Goal: Transaction & Acquisition: Purchase product/service

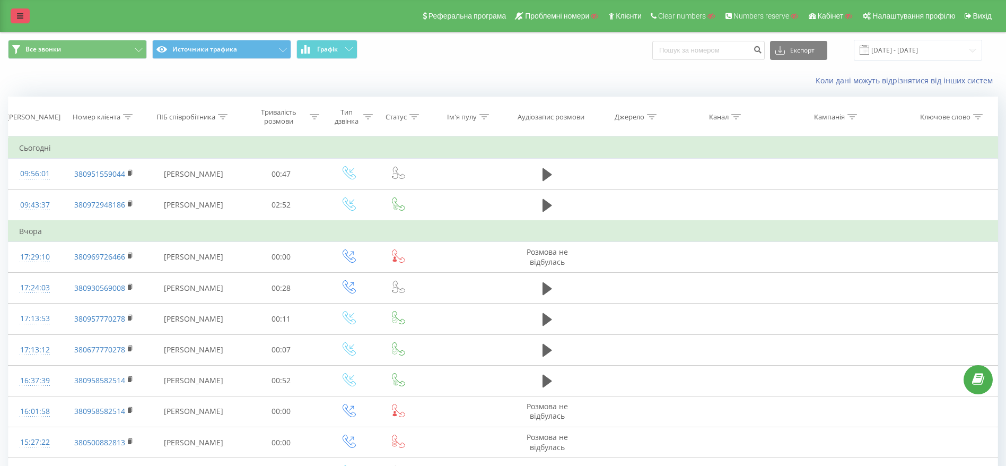
click at [26, 12] on link at bounding box center [20, 15] width 19 height 15
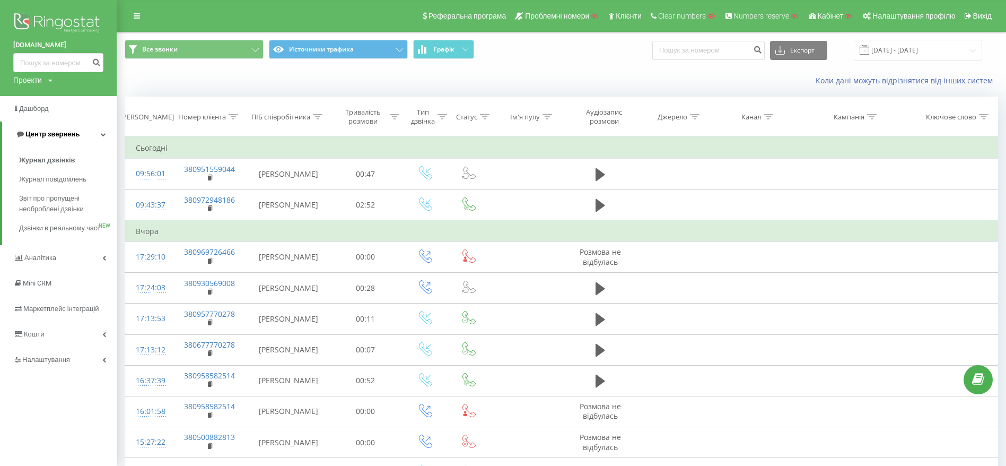
click at [39, 135] on span "Центр звернень" at bounding box center [52, 134] width 54 height 8
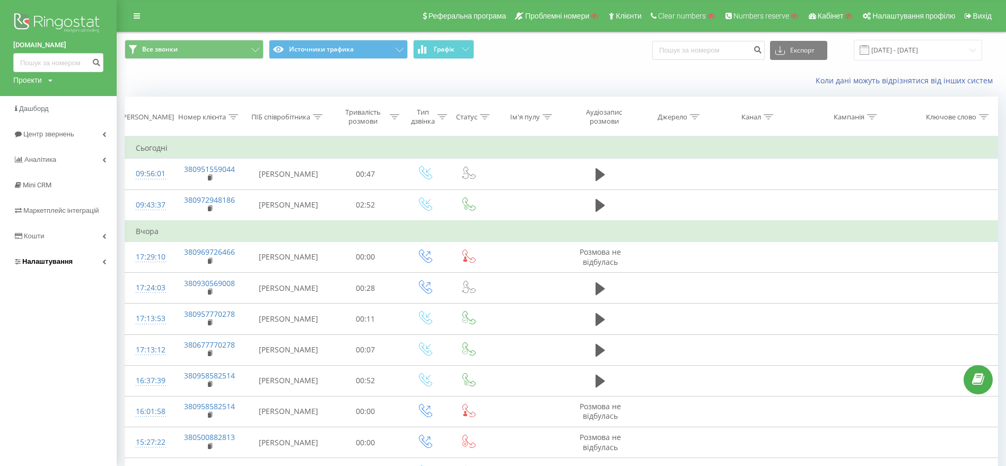
click at [28, 269] on link "Налаштування" at bounding box center [58, 261] width 117 height 25
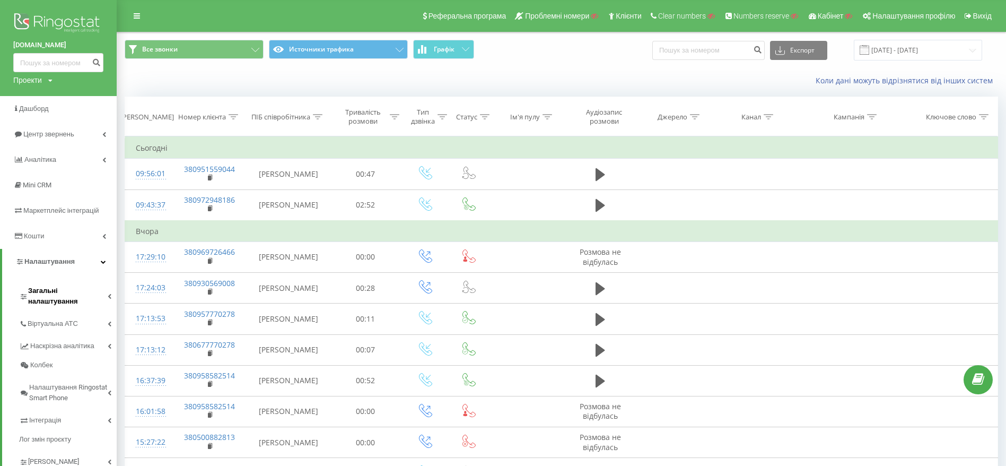
click at [64, 289] on span "Загальні налаштування" at bounding box center [68, 295] width 80 height 21
click at [72, 287] on span "Загальні налаштування" at bounding box center [67, 295] width 78 height 21
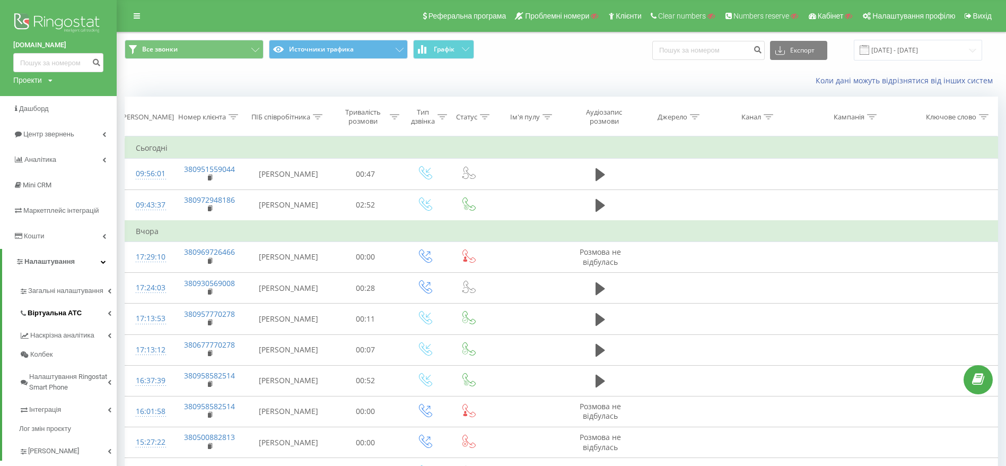
click at [60, 316] on span "Віртуальна АТС" at bounding box center [55, 313] width 54 height 11
click at [50, 374] on span "Підключення номерів" at bounding box center [70, 371] width 74 height 11
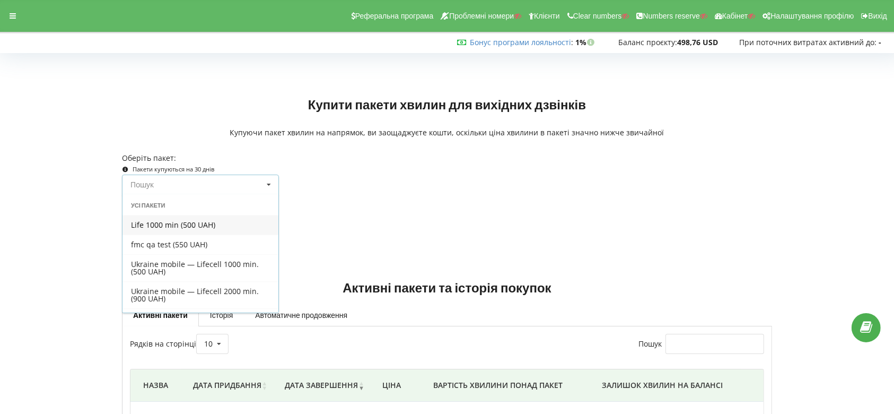
click at [167, 178] on input at bounding box center [201, 184] width 156 height 19
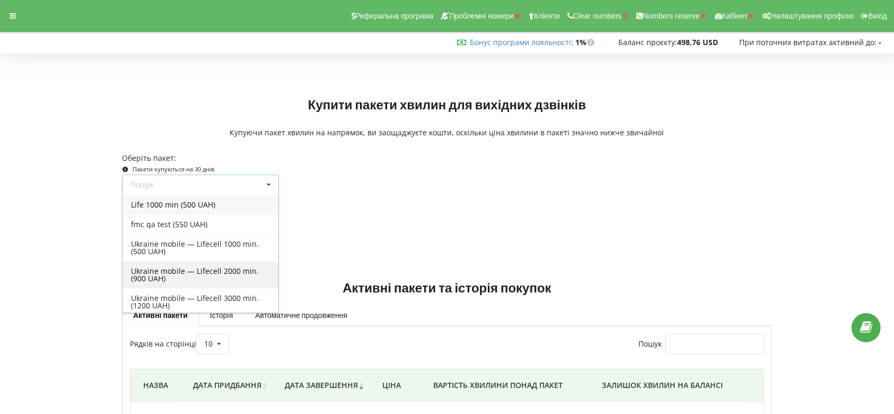
click at [204, 283] on div "Ukraine mobile — Lifecell 2000 min. (900 UAH)" at bounding box center [200, 274] width 156 height 27
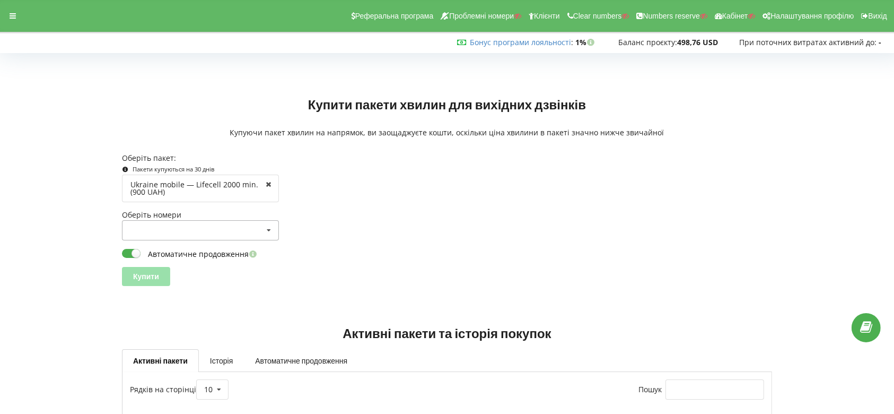
click at [188, 230] on div "380734271756 (380734271756) 380734271756 (380734271756)" at bounding box center [200, 230] width 157 height 20
click at [181, 249] on div "380734271756 (380734271756)" at bounding box center [200, 250] width 156 height 20
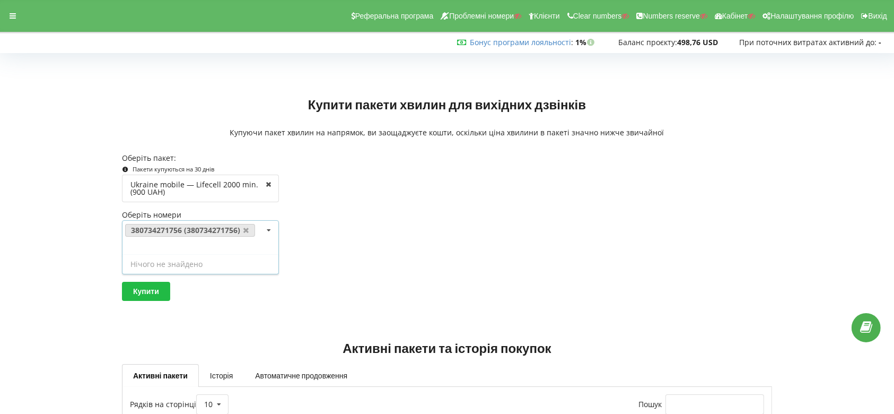
click at [434, 235] on div "Оберіть номери 380734271756 (380734271756) 380734271756 (380734271756) 38073427…" at bounding box center [447, 232] width 658 height 46
click at [161, 290] on input "Купити" at bounding box center [146, 291] width 48 height 19
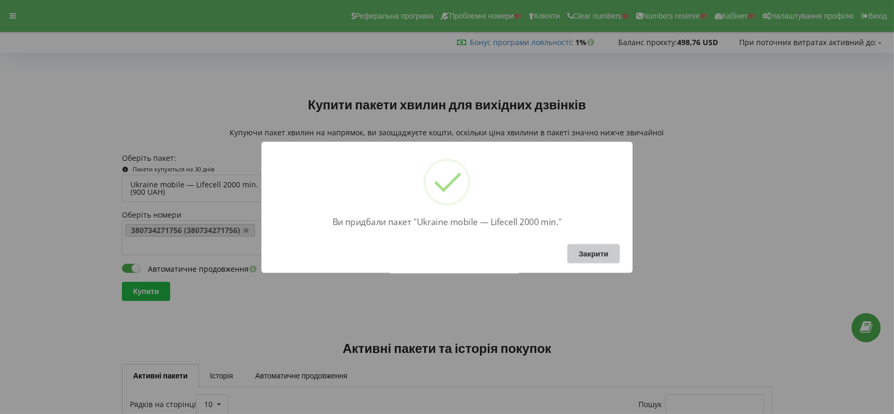
click at [599, 254] on button "Закрити" at bounding box center [593, 253] width 52 height 19
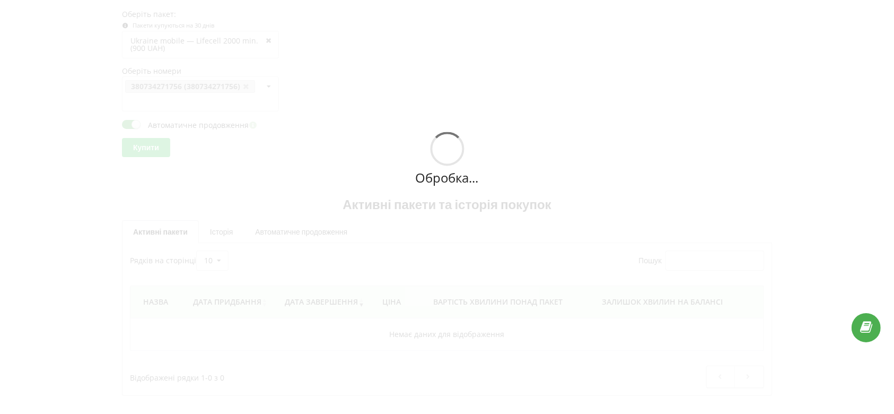
scroll to position [0, 0]
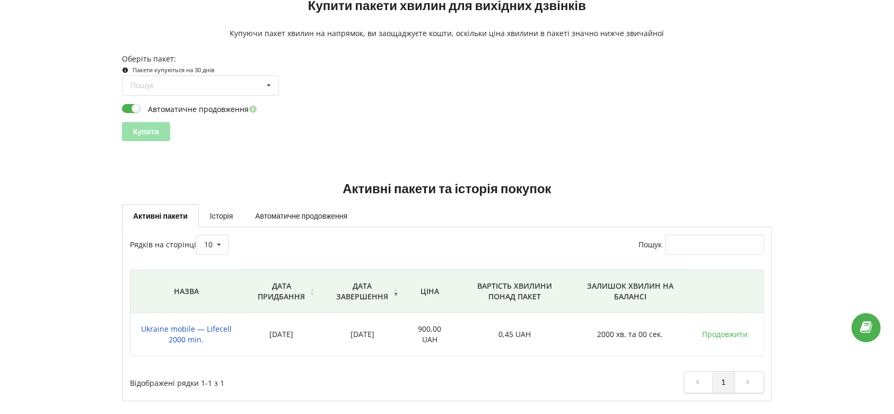
scroll to position [104, 0]
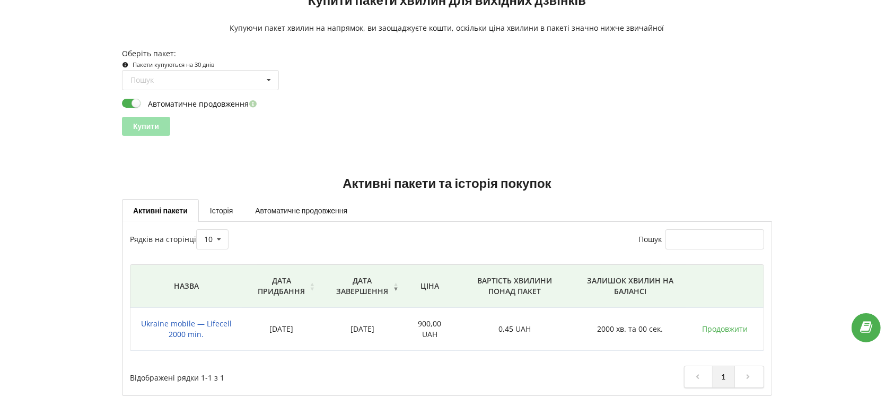
click at [230, 334] on td "Ukraine mobile — Lifecell 2000 min." at bounding box center [186, 329] width 112 height 43
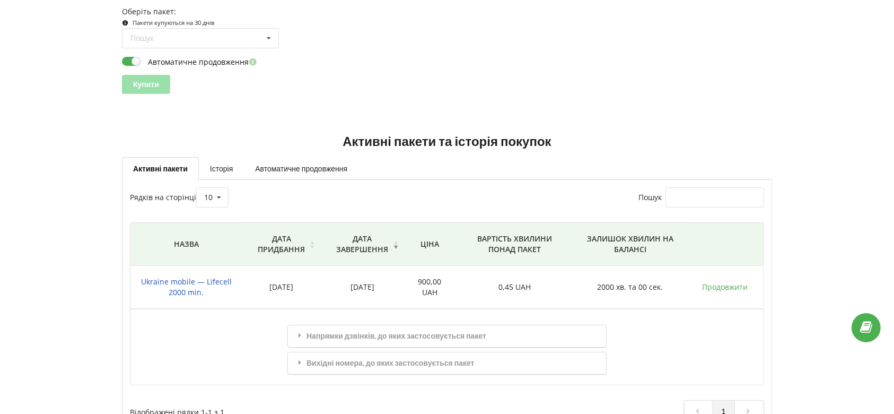
scroll to position [181, 0]
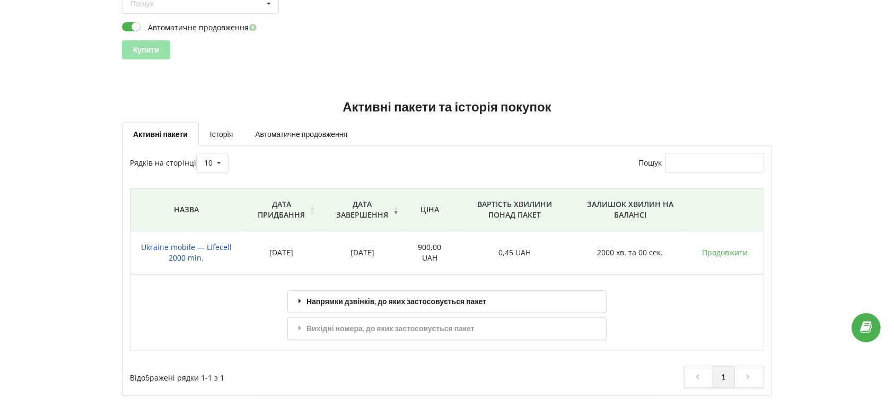
click at [335, 303] on div "Напрямки дзвінків, до яких застосовується пакет" at bounding box center [447, 302] width 318 height 22
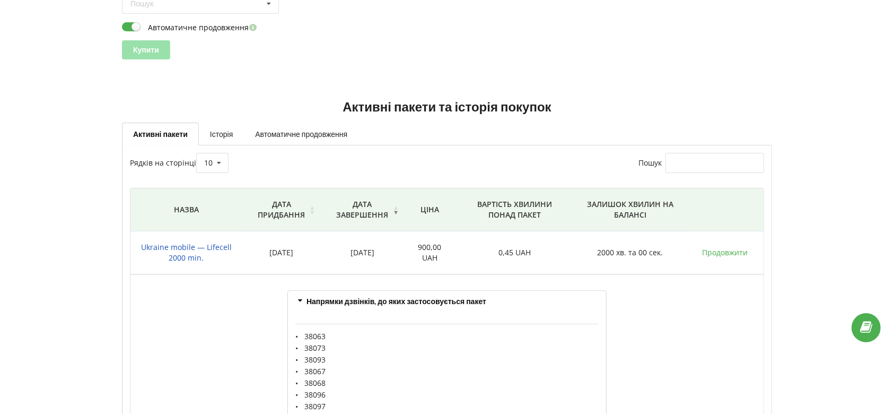
click at [335, 303] on div "Напрямки дзвінків, до яких застосовується пакет" at bounding box center [447, 302] width 318 height 22
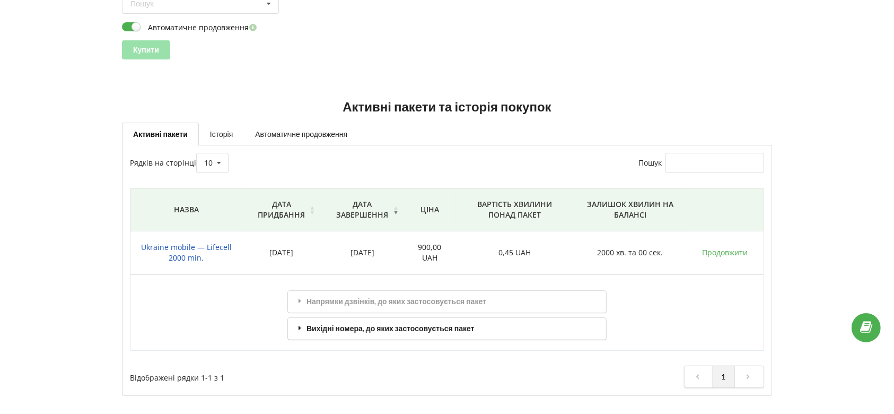
click at [336, 325] on div "Вихідні номера, до яких застосовується пакет" at bounding box center [447, 329] width 318 height 22
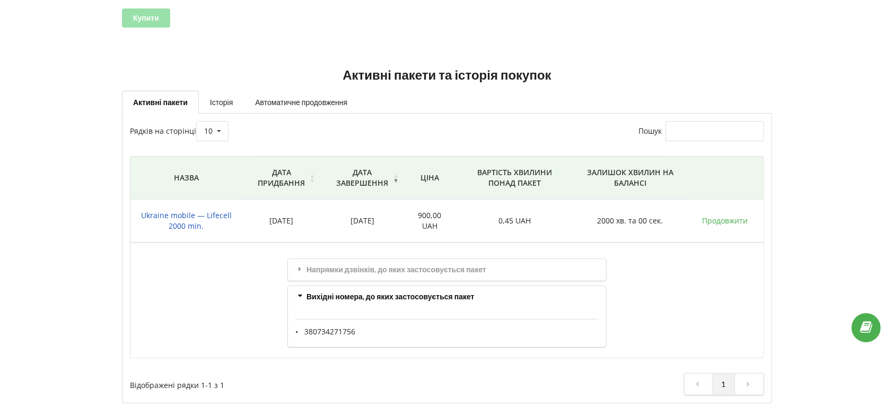
scroll to position [216, 0]
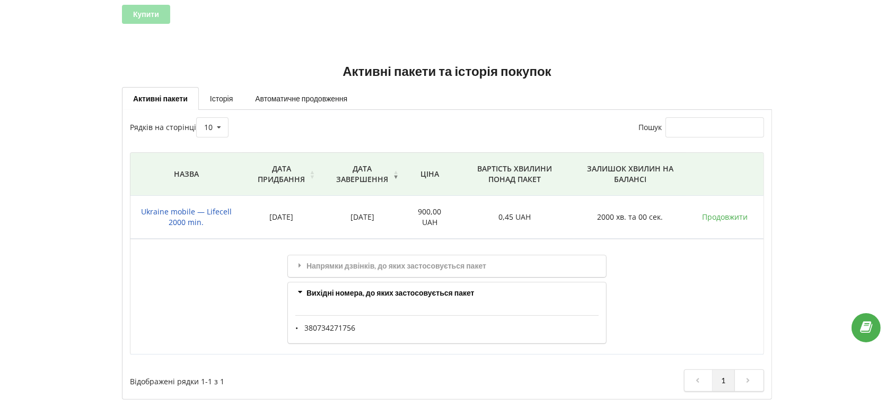
click at [291, 93] on link "Автоматичне продовження" at bounding box center [301, 98] width 115 height 22
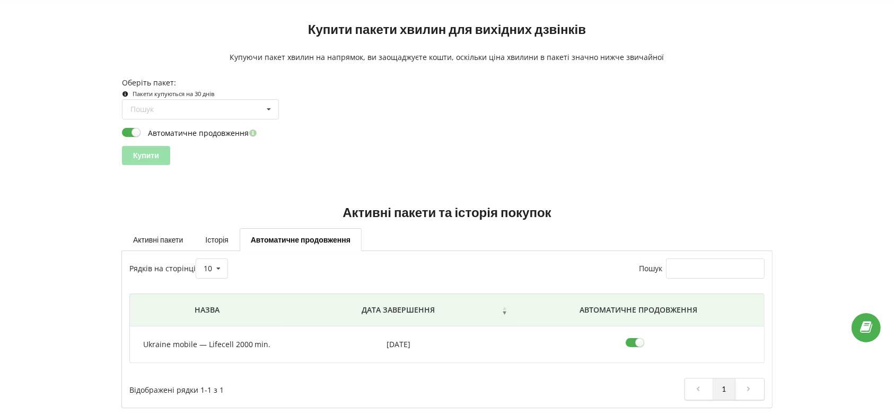
scroll to position [79, 0]
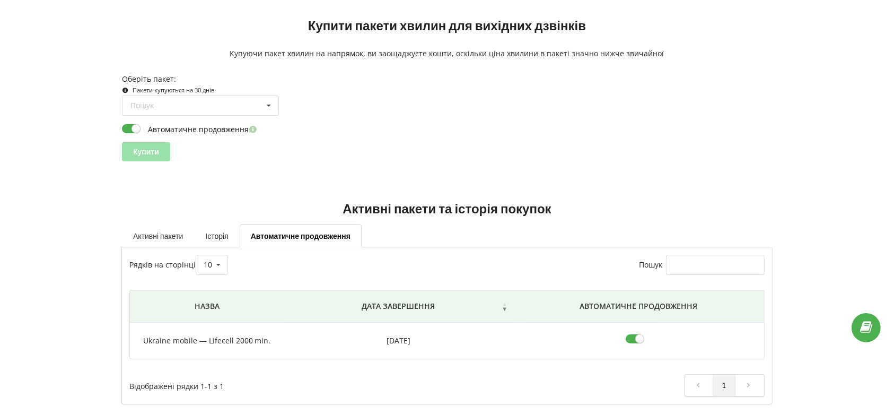
click at [164, 235] on link "Активні пакети" at bounding box center [158, 235] width 72 height 22
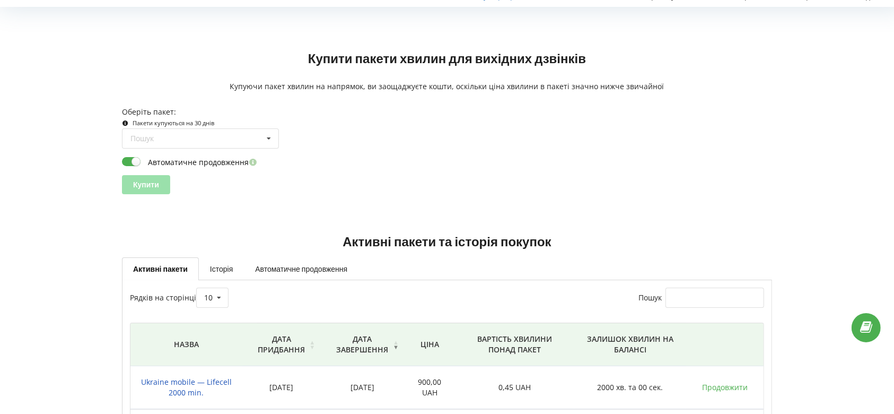
scroll to position [0, 0]
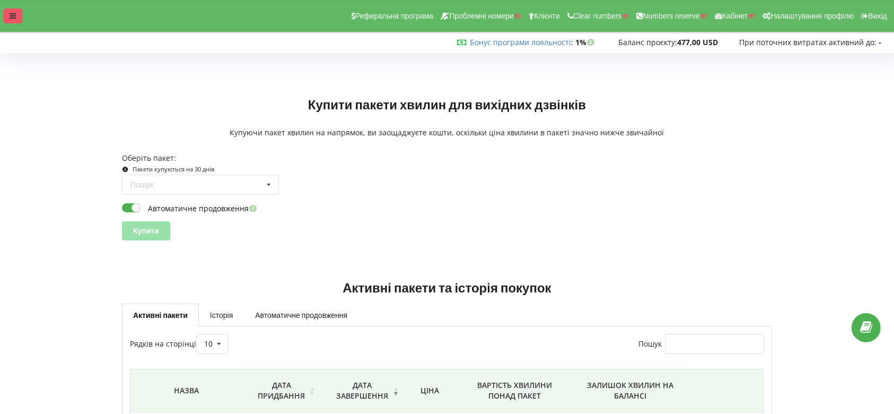
drag, startPoint x: 14, startPoint y: 15, endPoint x: 19, endPoint y: 11, distance: 5.6
click at [14, 15] on icon at bounding box center [13, 15] width 6 height 7
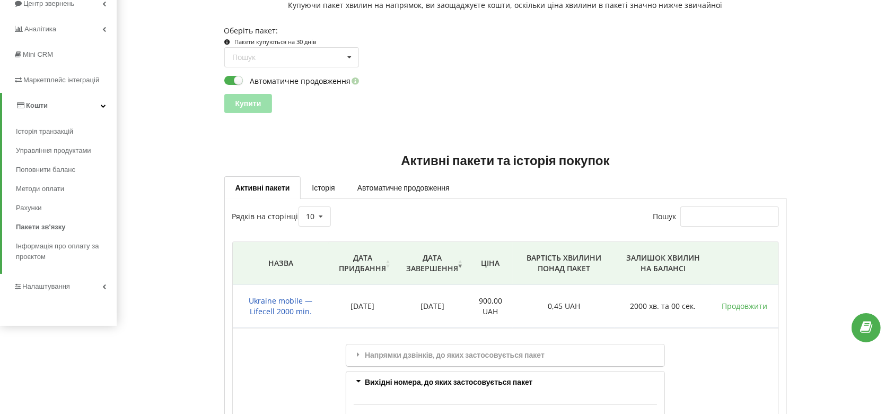
scroll to position [220, 0]
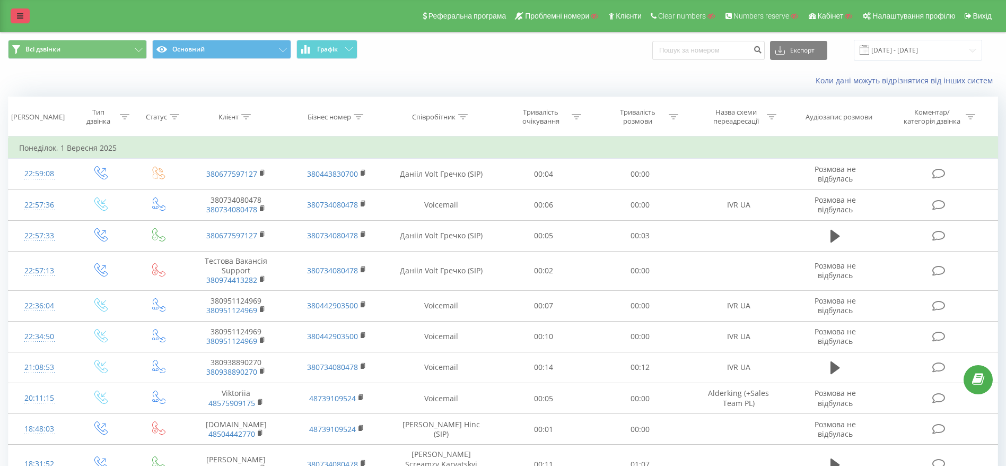
click at [15, 17] on link at bounding box center [20, 15] width 19 height 15
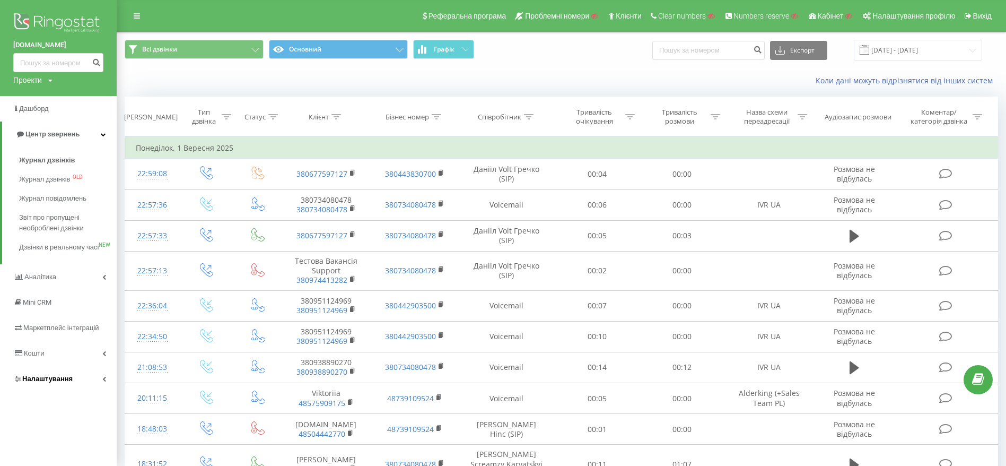
click at [68, 382] on span "Налаштування" at bounding box center [47, 378] width 50 height 8
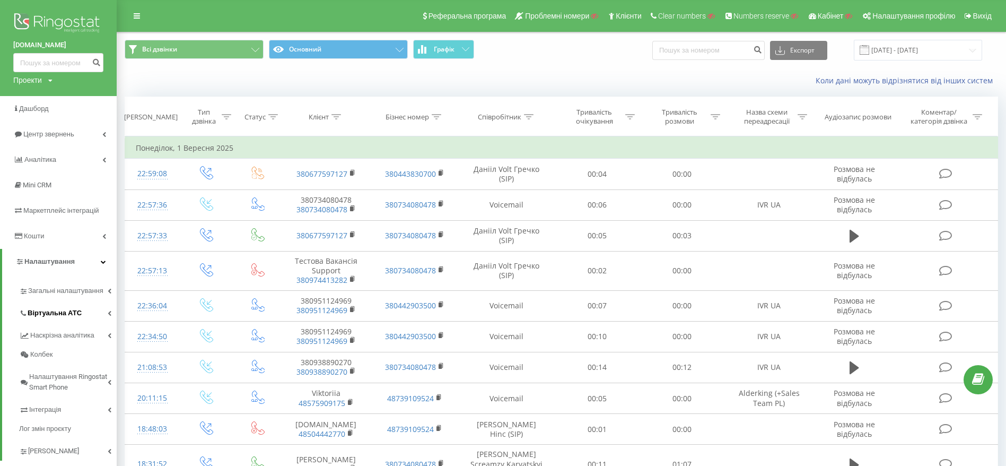
click at [69, 312] on span "Віртуальна АТС" at bounding box center [55, 313] width 54 height 11
click at [86, 312] on link "Віртуальна АТС" at bounding box center [68, 311] width 98 height 22
click at [83, 309] on link "Віртуальна АТС" at bounding box center [68, 311] width 98 height 22
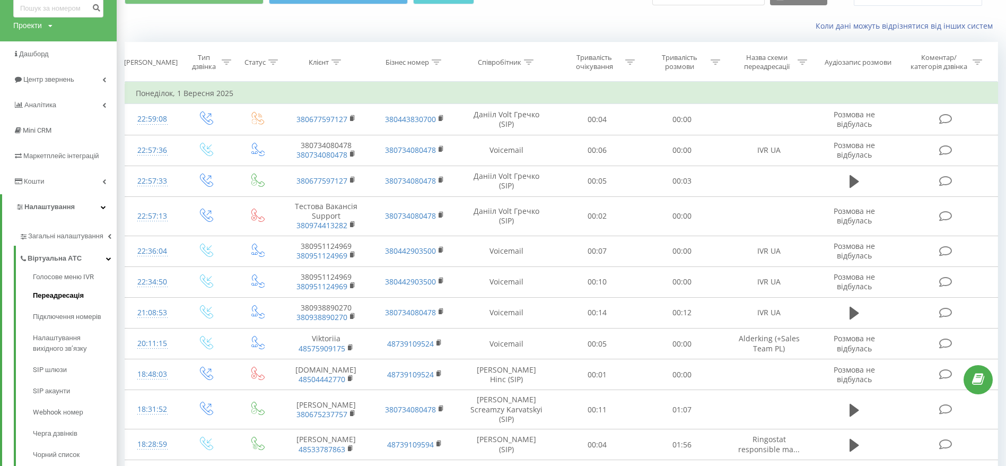
scroll to position [80, 0]
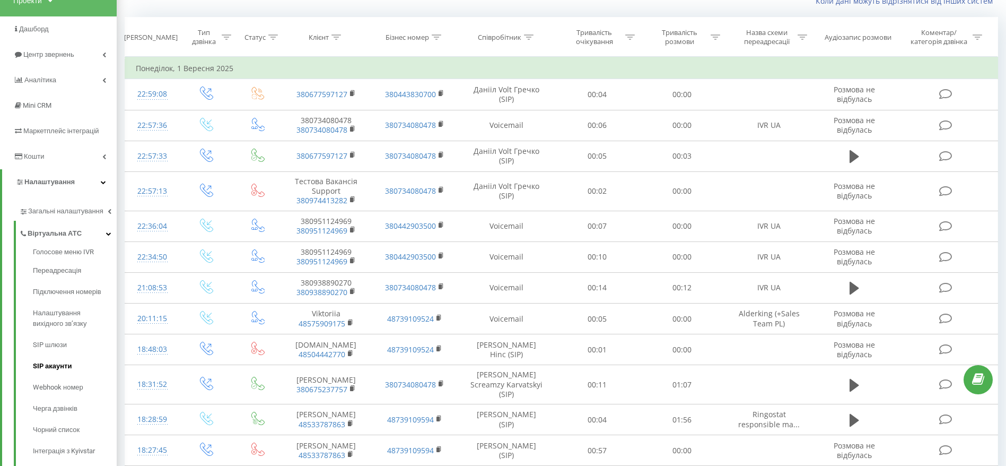
click at [62, 366] on span "SIP акаунти" at bounding box center [52, 366] width 39 height 11
